Goal: Task Accomplishment & Management: Use online tool/utility

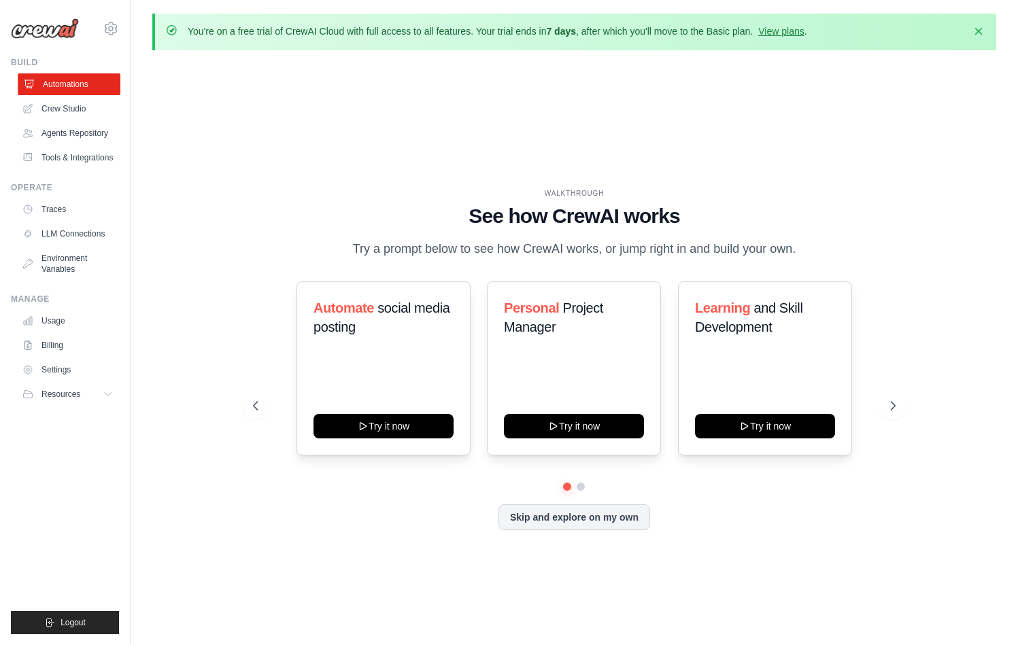
click at [90, 88] on link "Automations" at bounding box center [69, 84] width 103 height 22
click at [87, 104] on link "Crew Studio" at bounding box center [69, 109] width 103 height 22
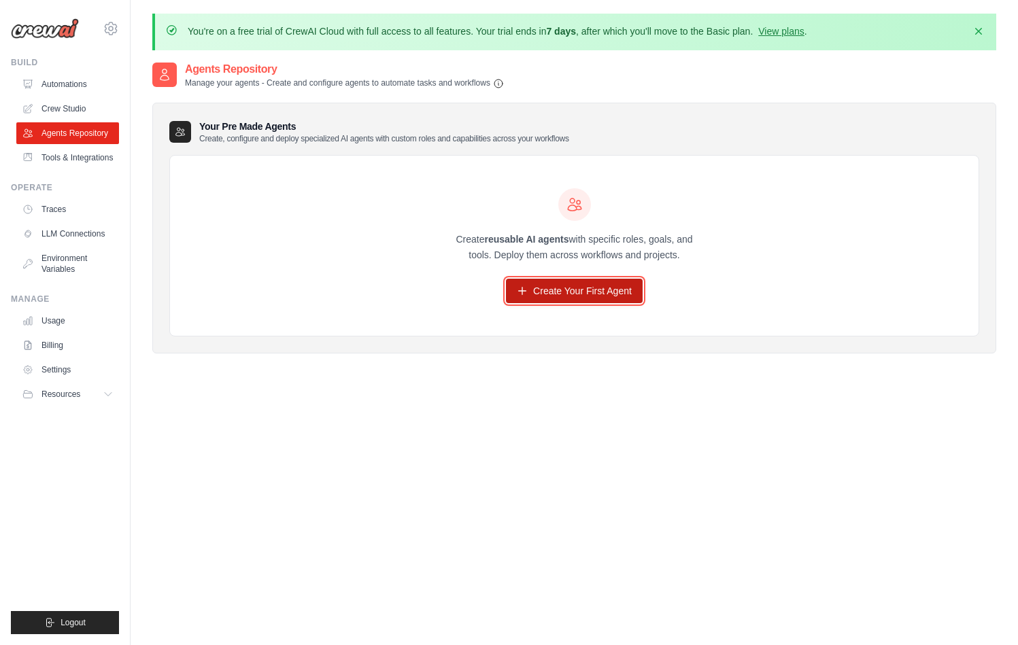
click at [580, 287] on link "Create Your First Agent" at bounding box center [574, 291] width 137 height 24
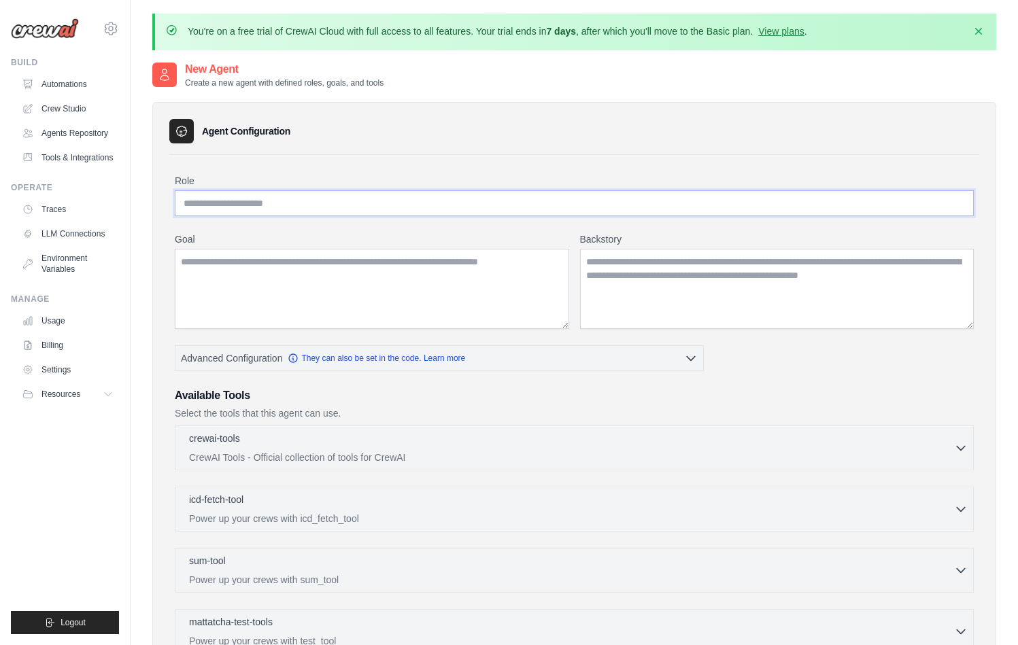
click at [381, 211] on input "Role" at bounding box center [574, 203] width 799 height 26
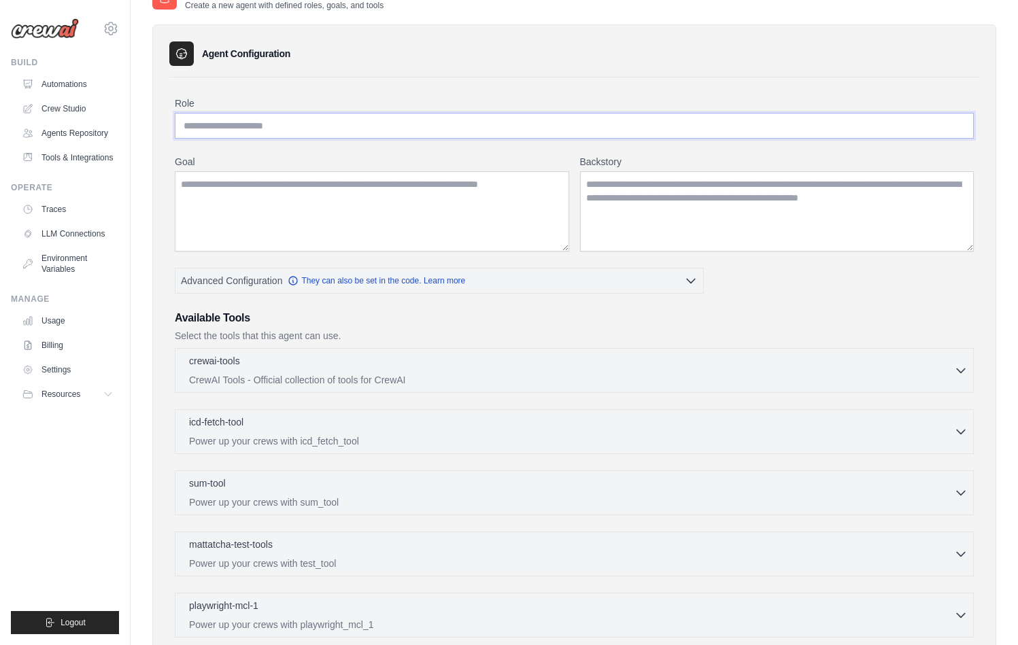
scroll to position [296, 0]
